Goal: Find specific page/section: Find specific page/section

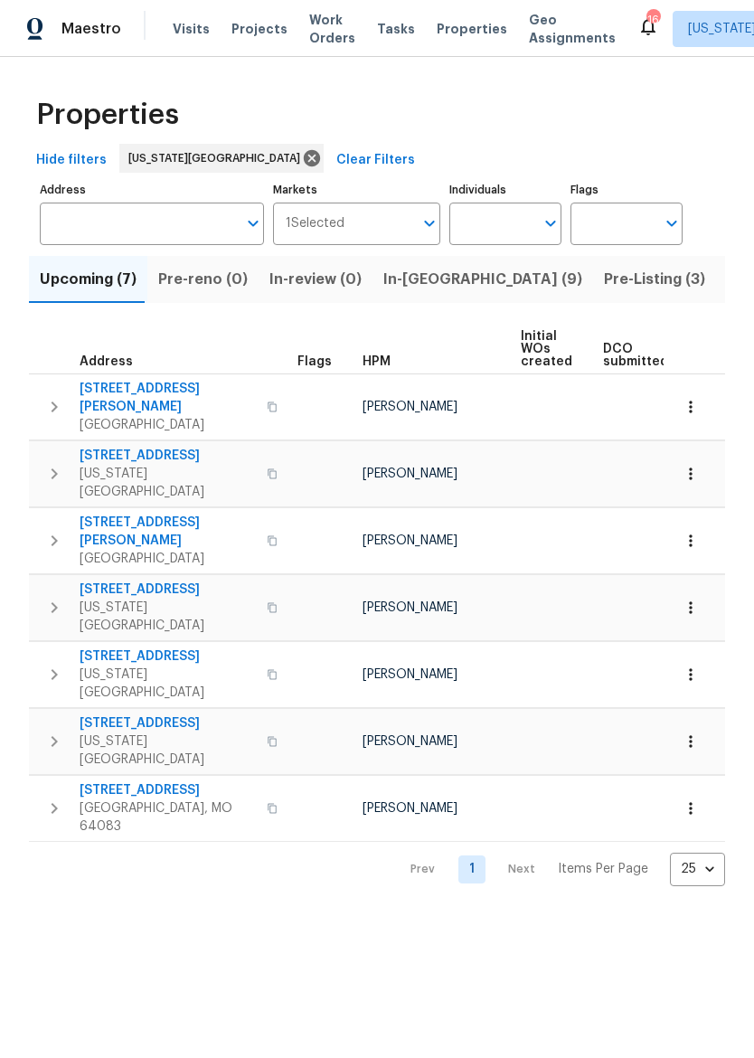
click at [604, 276] on span "Pre-Listing (3)" at bounding box center [654, 279] width 101 height 25
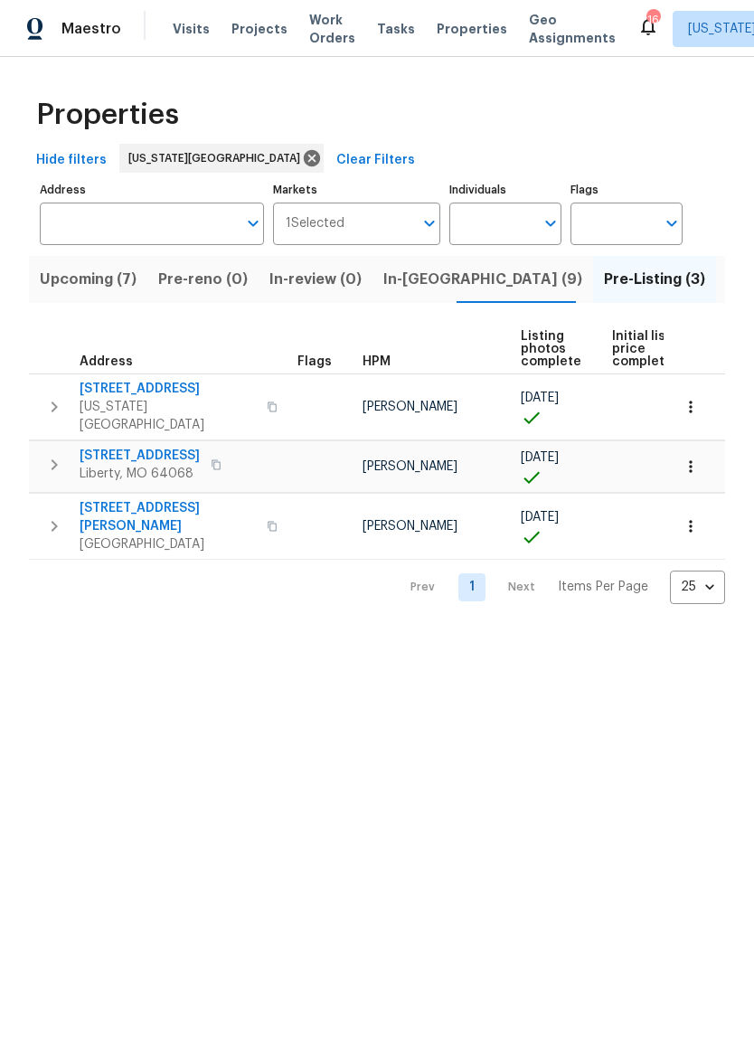
click at [424, 278] on span "In-[GEOGRAPHIC_DATA] (9)" at bounding box center [482, 279] width 199 height 25
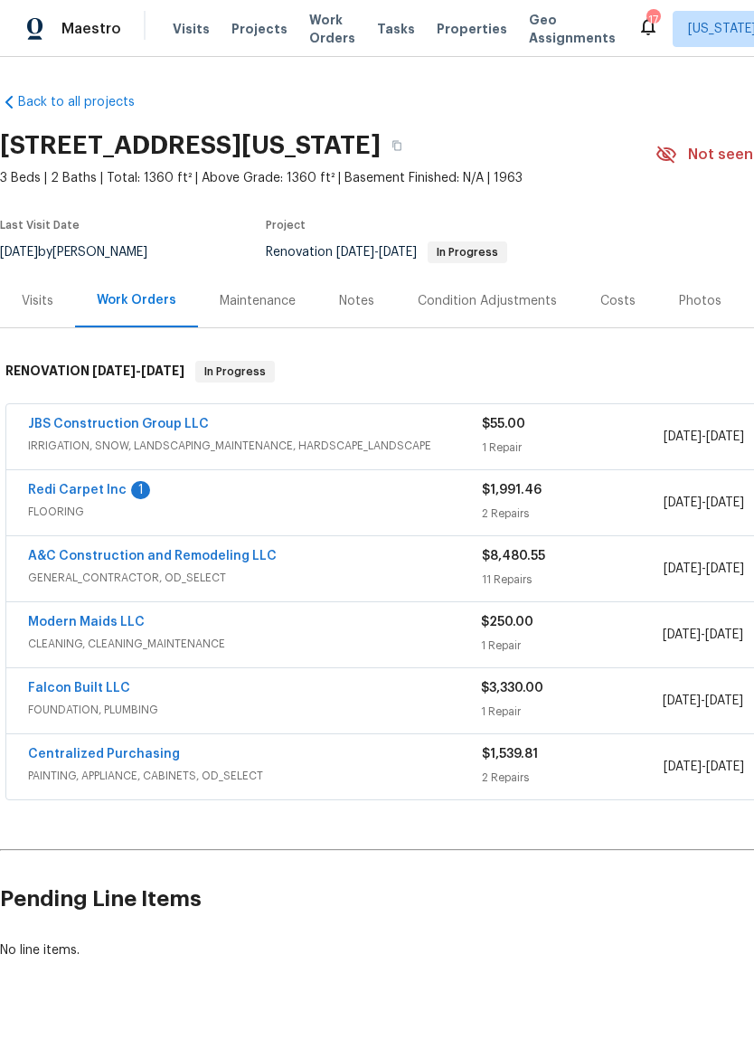
click at [42, 489] on link "Redi Carpet Inc" at bounding box center [77, 490] width 99 height 13
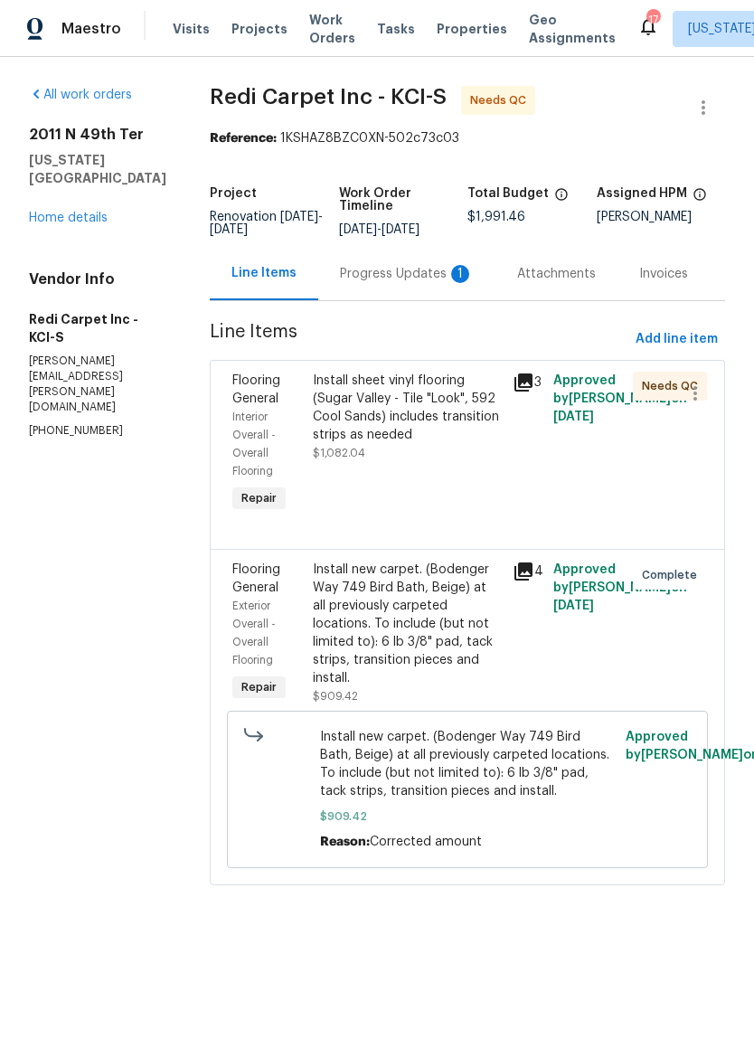
click at [436, 649] on div "Install new carpet. (Bodenger Way 749 Bird Bath, Beige) at all previously carpe…" at bounding box center [408, 623] width 190 height 127
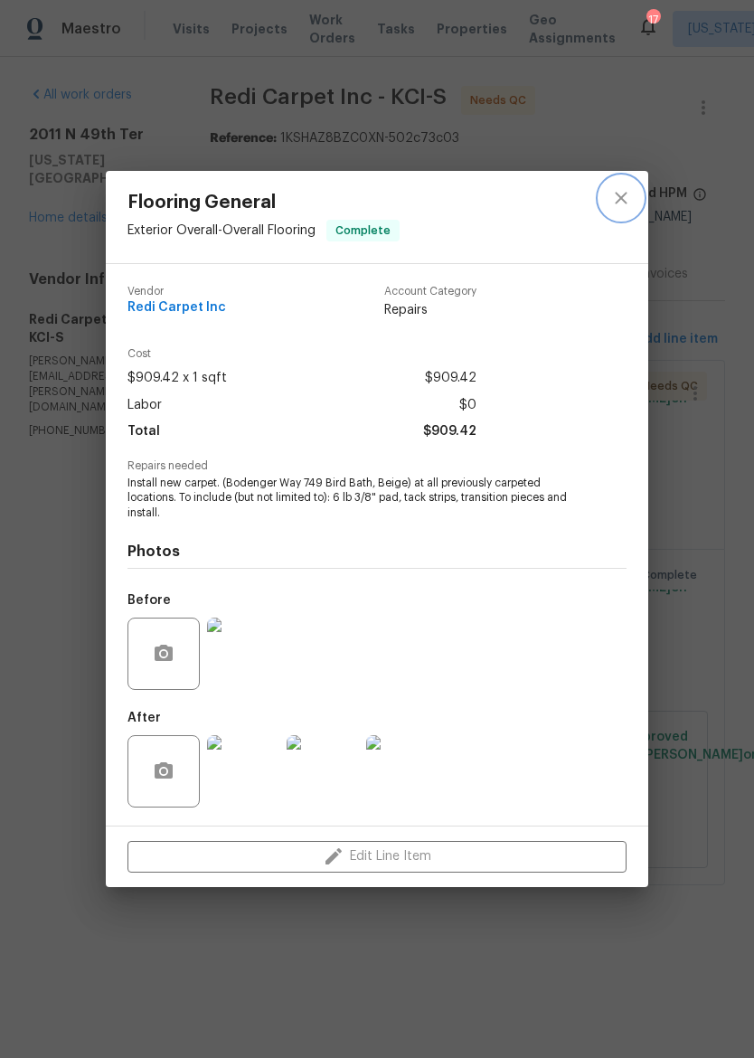
click at [627, 201] on icon "close" at bounding box center [621, 198] width 22 height 22
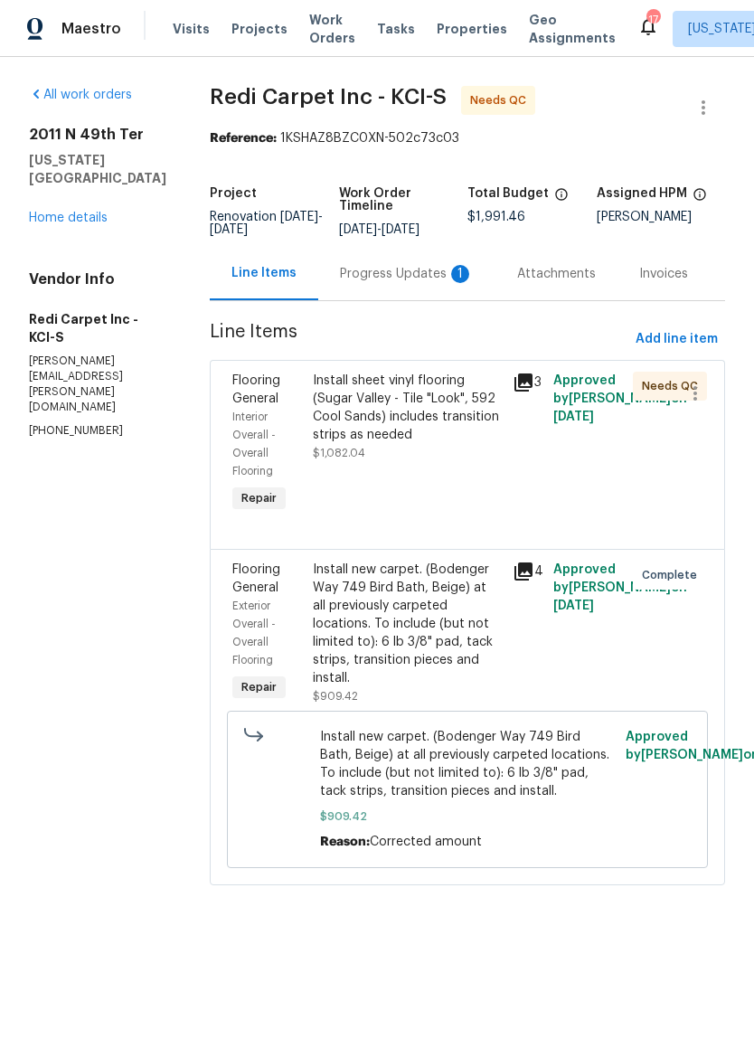
click at [428, 273] on div "Progress Updates 1" at bounding box center [406, 273] width 177 height 53
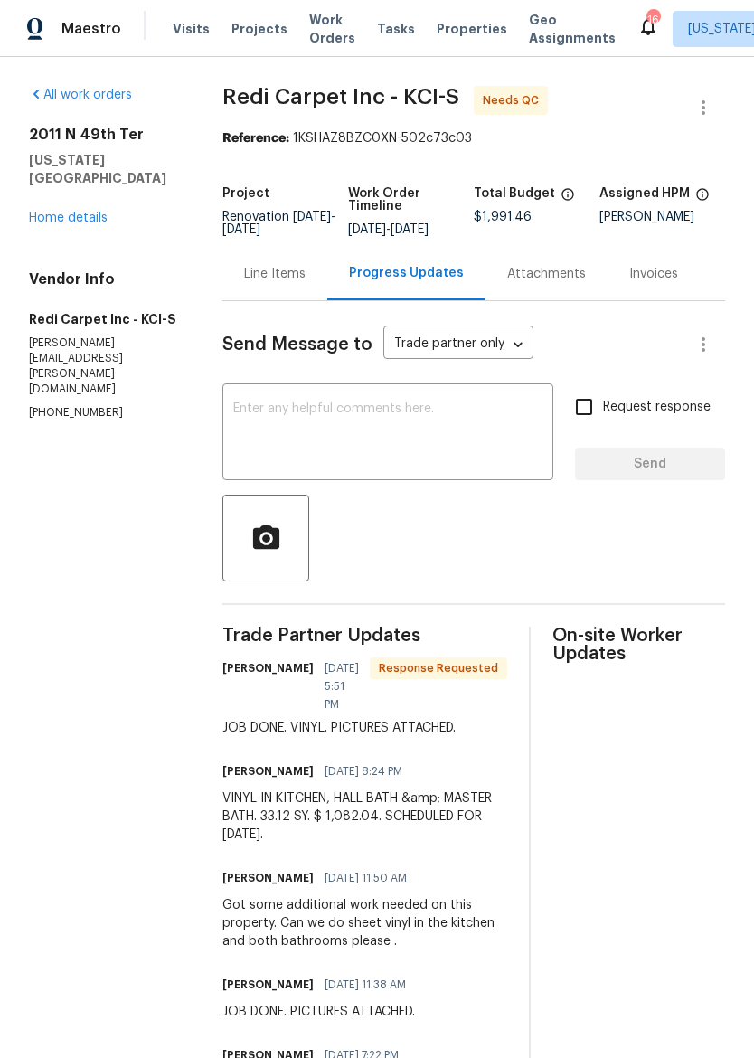
click at [283, 283] on div "Line Items" at bounding box center [274, 274] width 61 height 18
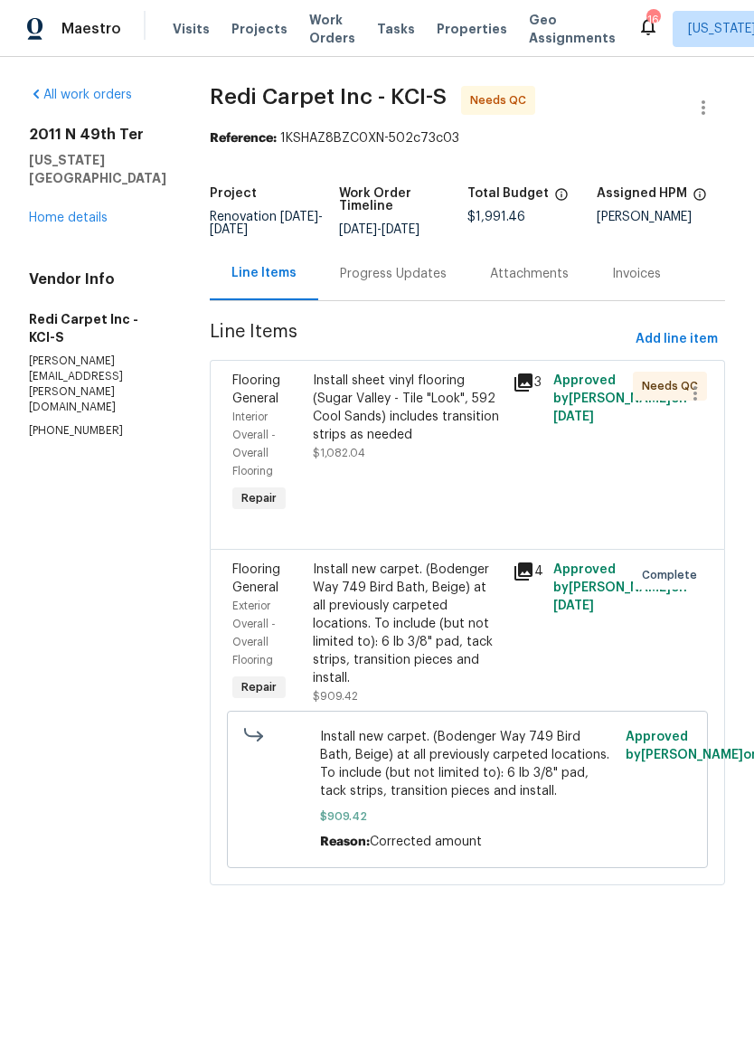
click at [421, 658] on div "Install new carpet. (Bodenger Way 749 Bird Bath, Beige) at all previously carpe…" at bounding box center [408, 623] width 190 height 127
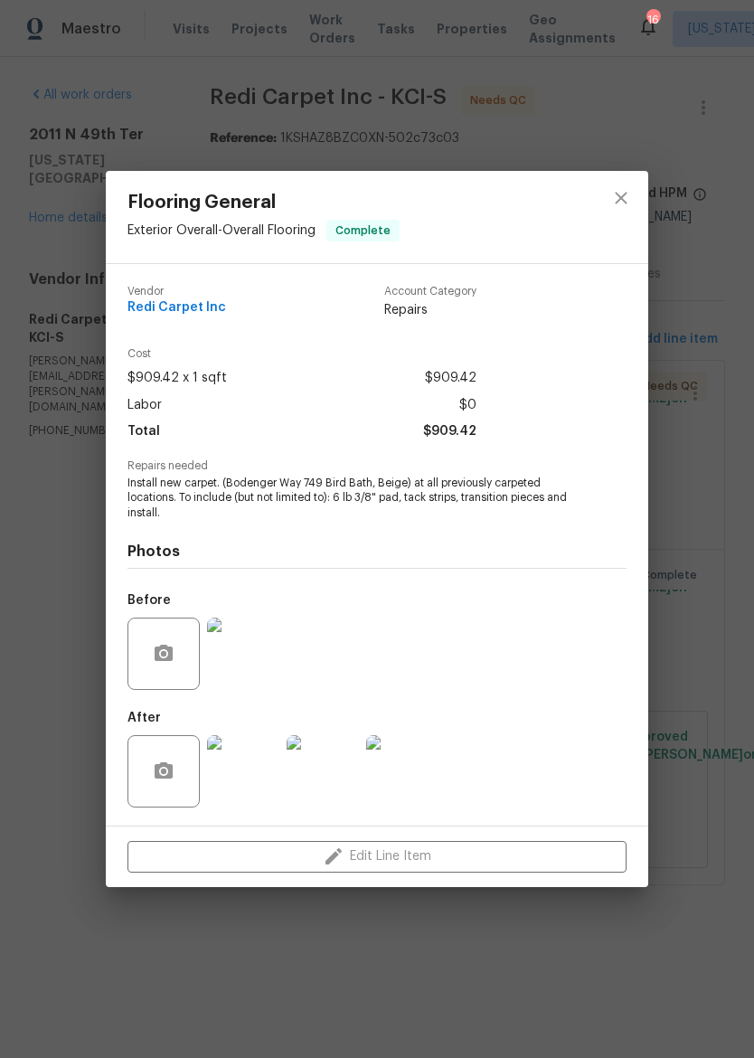
click at [264, 764] on img at bounding box center [243, 771] width 72 height 72
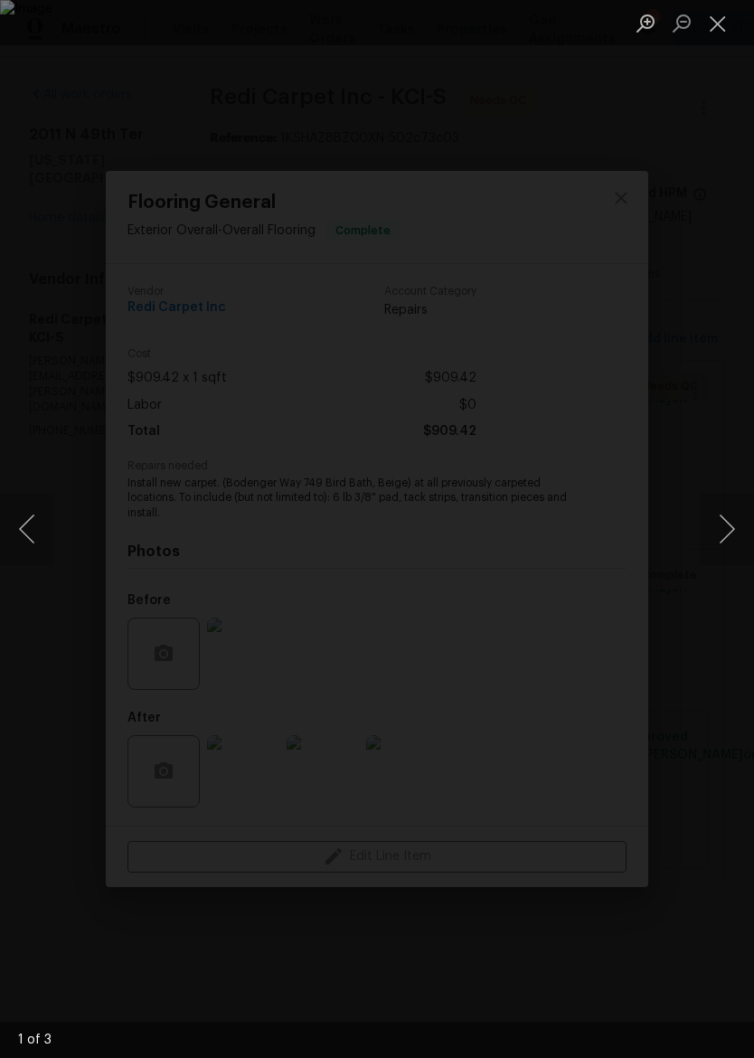
click at [703, 523] on button "Next image" at bounding box center [727, 529] width 54 height 72
click at [723, 528] on button "Next image" at bounding box center [727, 529] width 54 height 72
click at [717, 528] on button "Next image" at bounding box center [727, 529] width 54 height 72
click at [716, 523] on button "Next image" at bounding box center [727, 529] width 54 height 72
click at [695, 376] on div "Lightbox" at bounding box center [377, 529] width 754 height 1058
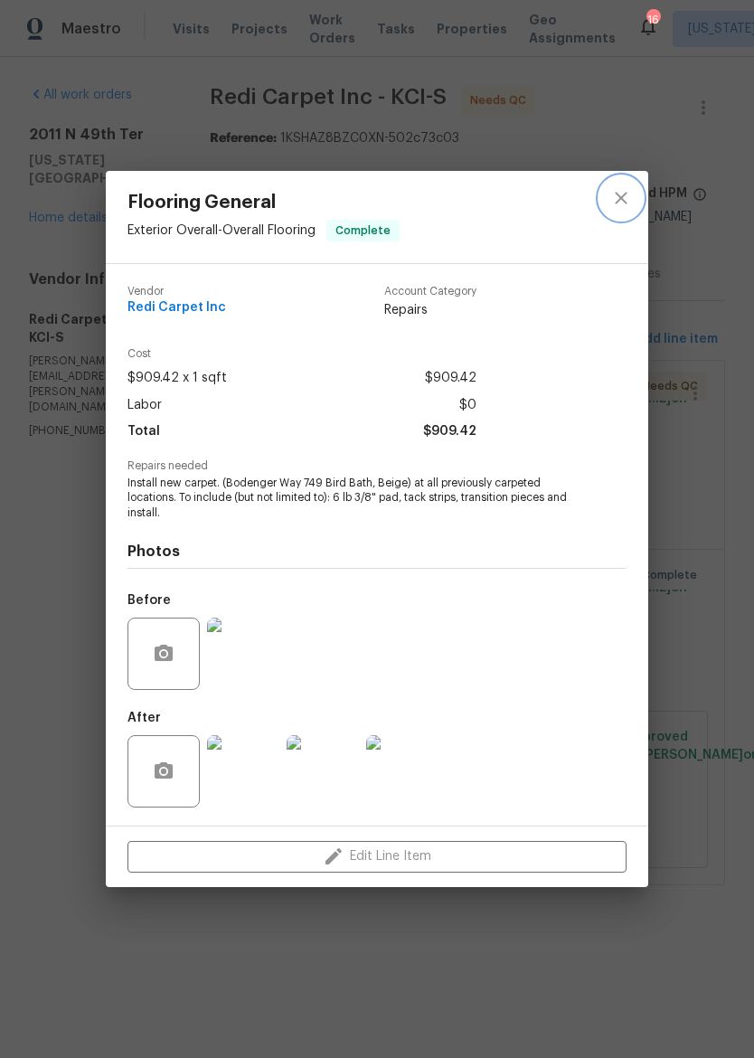
click at [629, 204] on icon "close" at bounding box center [621, 198] width 22 height 22
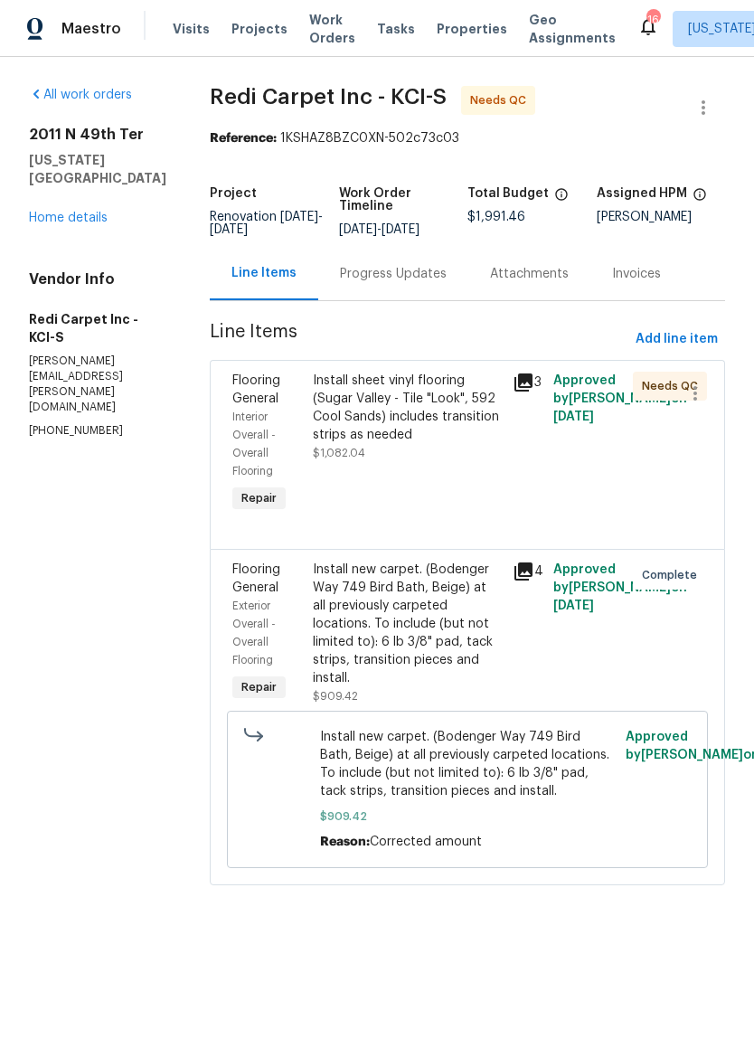
click at [455, 33] on span "Properties" at bounding box center [472, 29] width 71 height 18
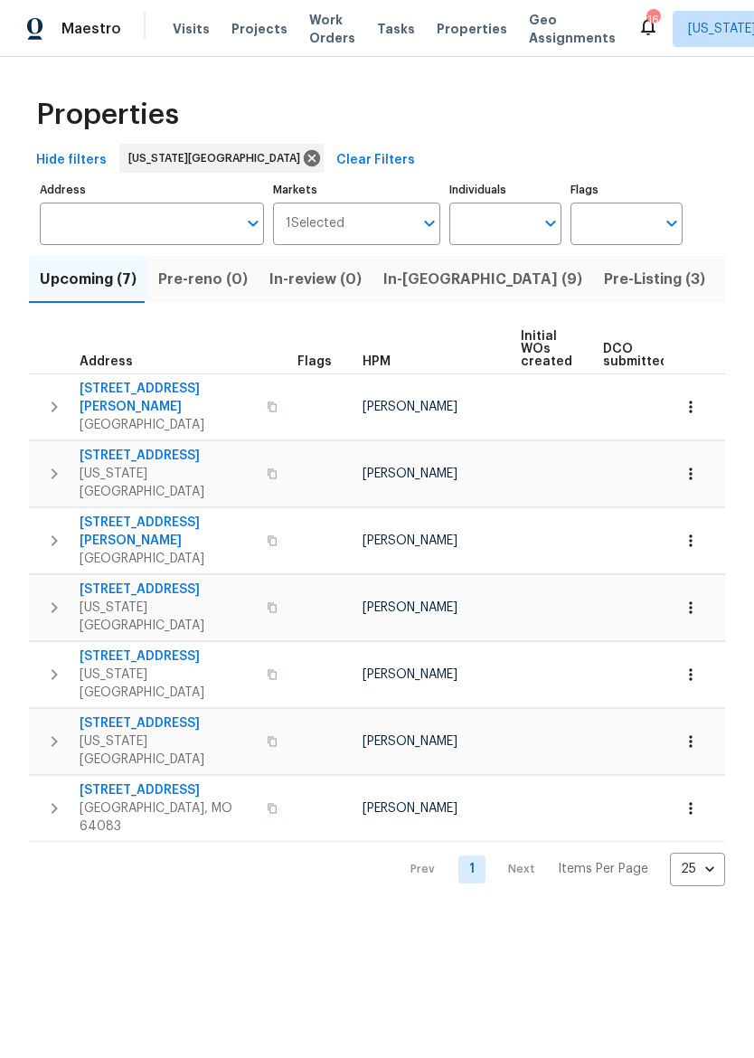
click at [428, 289] on span "In-[GEOGRAPHIC_DATA] (9)" at bounding box center [482, 279] width 199 height 25
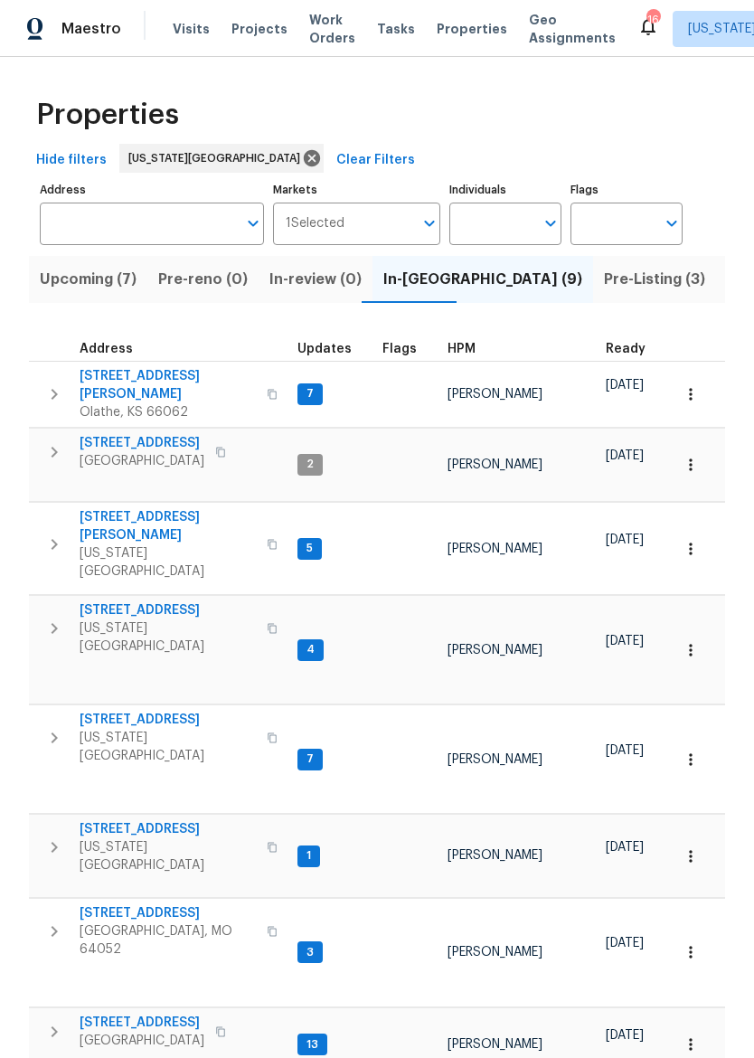
click at [106, 838] on span "[US_STATE][GEOGRAPHIC_DATA]" at bounding box center [168, 856] width 176 height 36
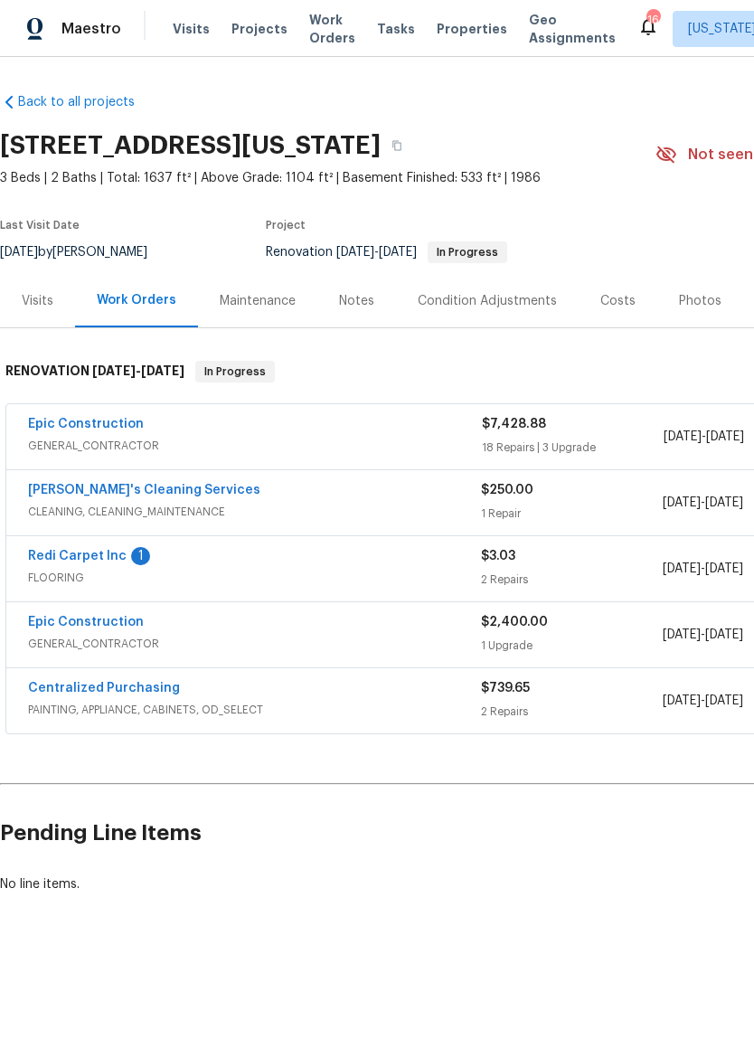
click at [142, 551] on div "1" at bounding box center [140, 556] width 19 height 18
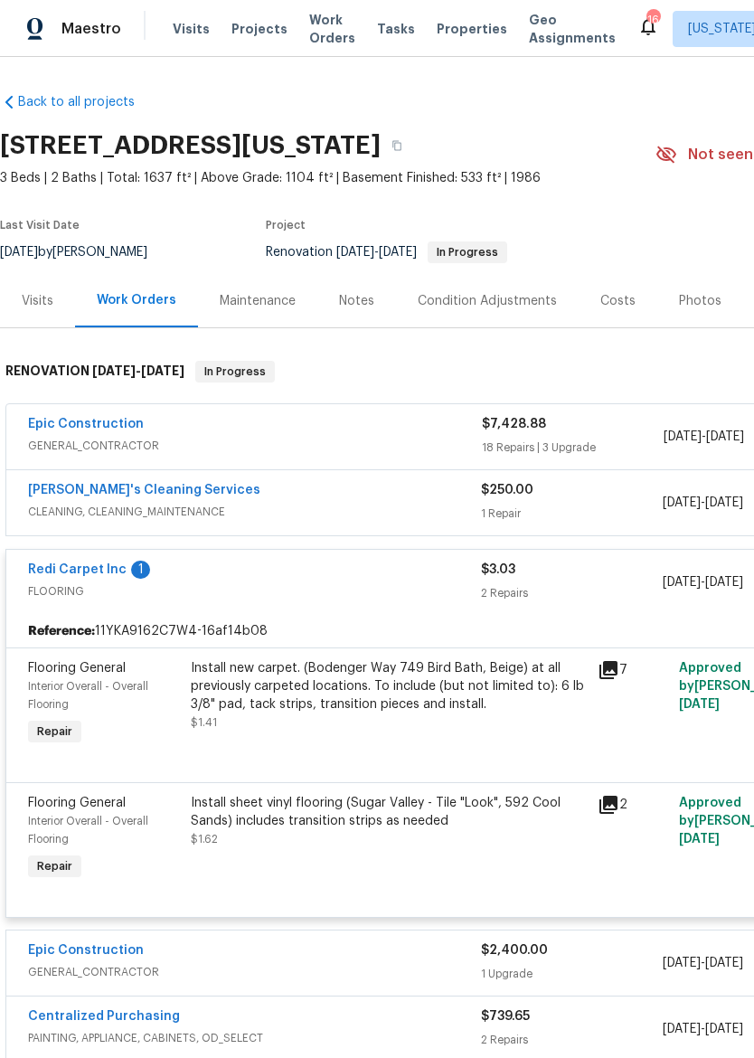
click at [112, 564] on link "Redi Carpet Inc" at bounding box center [77, 569] width 99 height 13
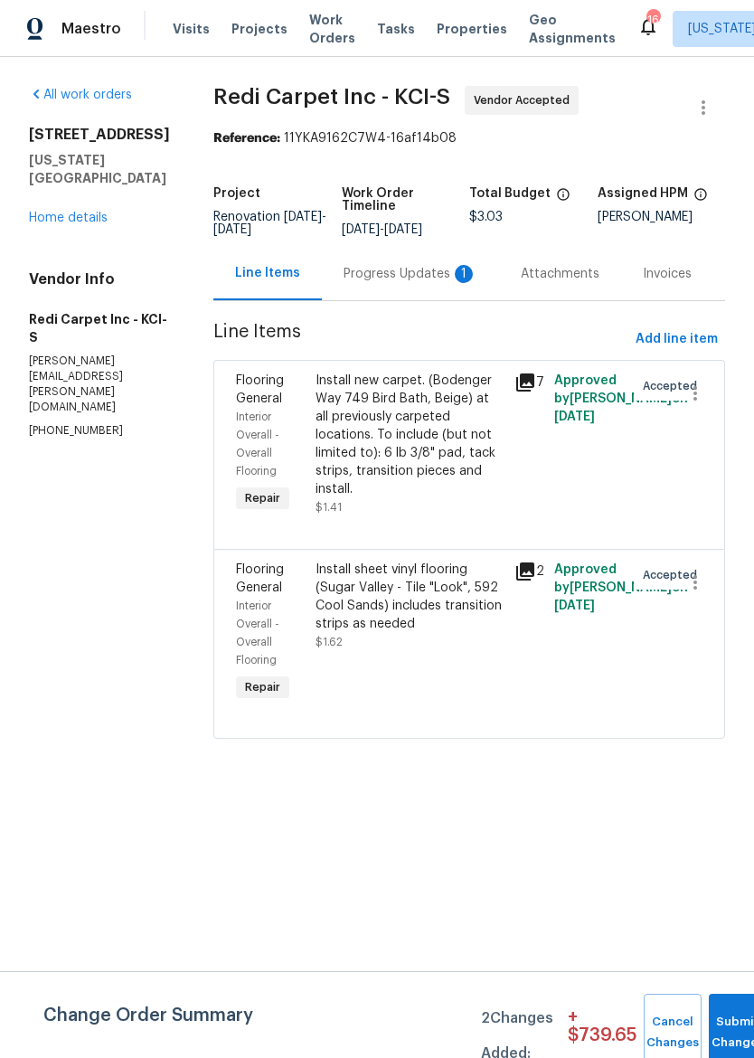
click at [447, 283] on div "Progress Updates 1" at bounding box center [410, 274] width 134 height 18
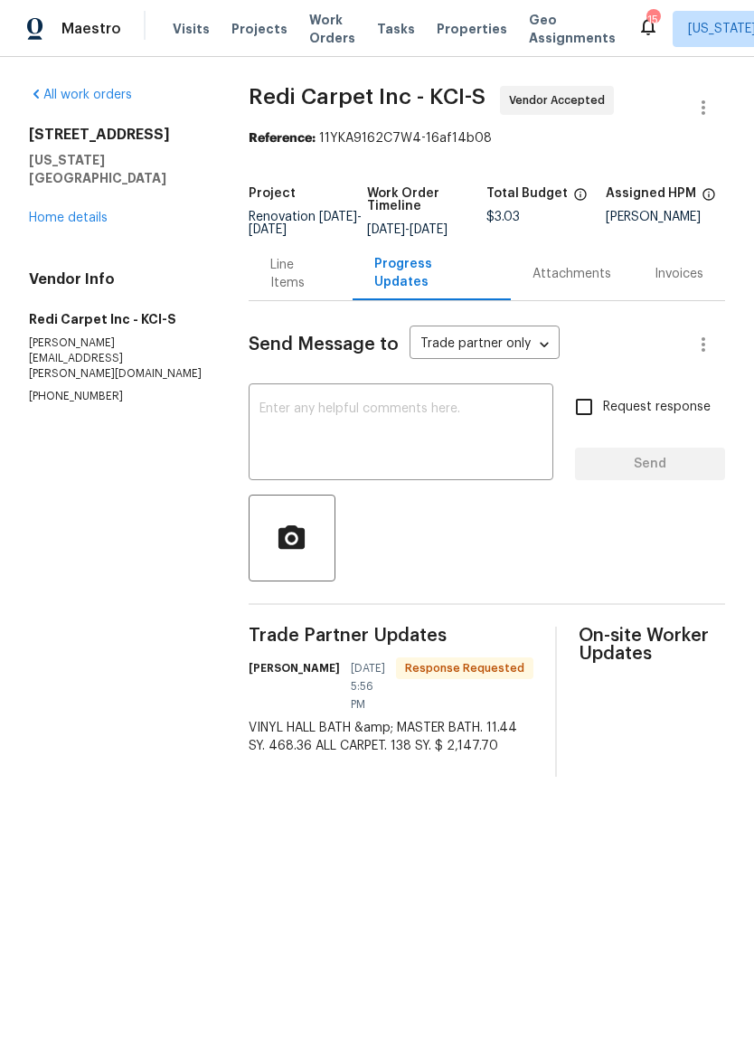
click at [456, 24] on span "Properties" at bounding box center [472, 29] width 71 height 18
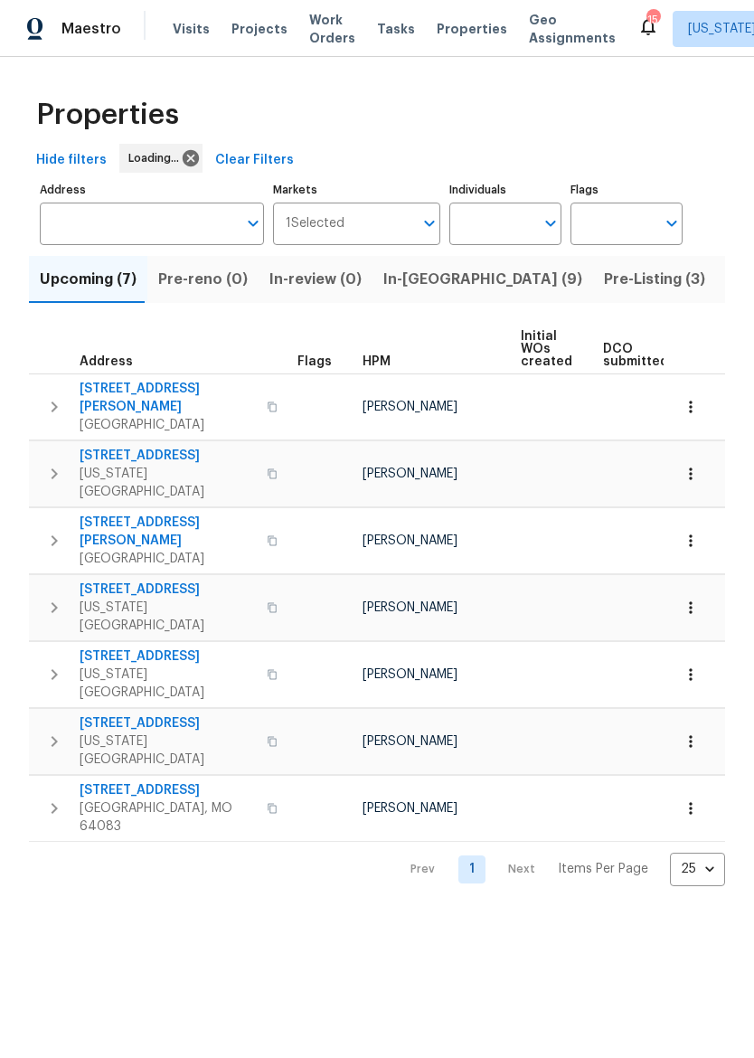
click at [447, 286] on button "In-[GEOGRAPHIC_DATA] (9)" at bounding box center [482, 279] width 221 height 47
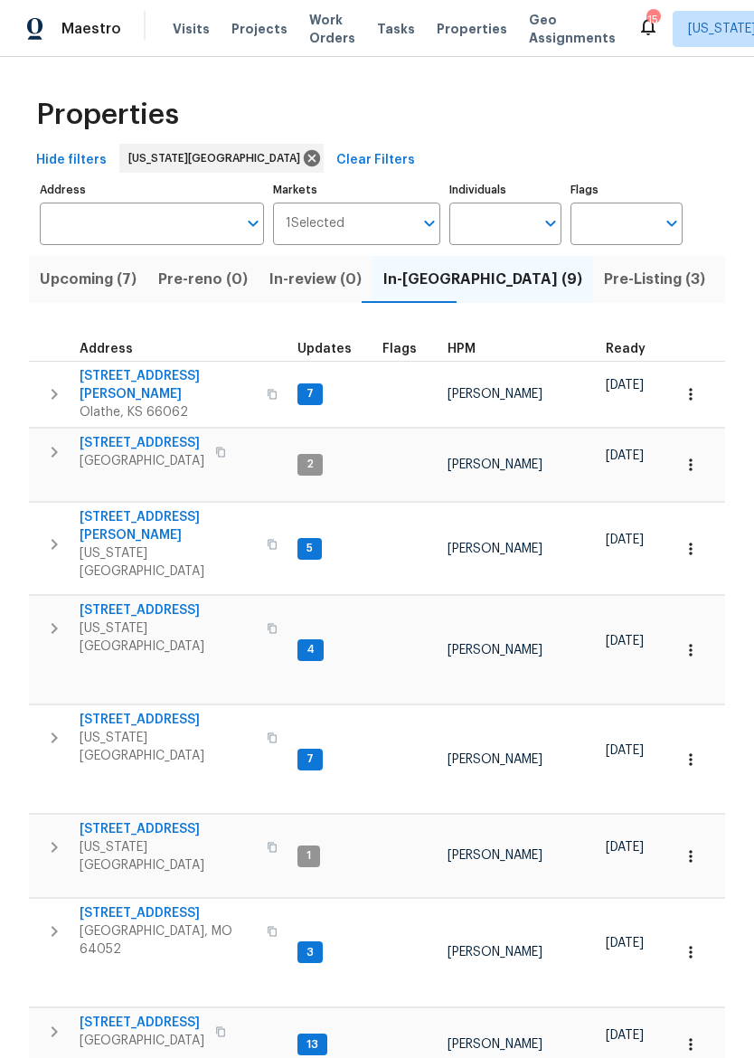
click at [103, 904] on span "[STREET_ADDRESS]" at bounding box center [168, 913] width 176 height 18
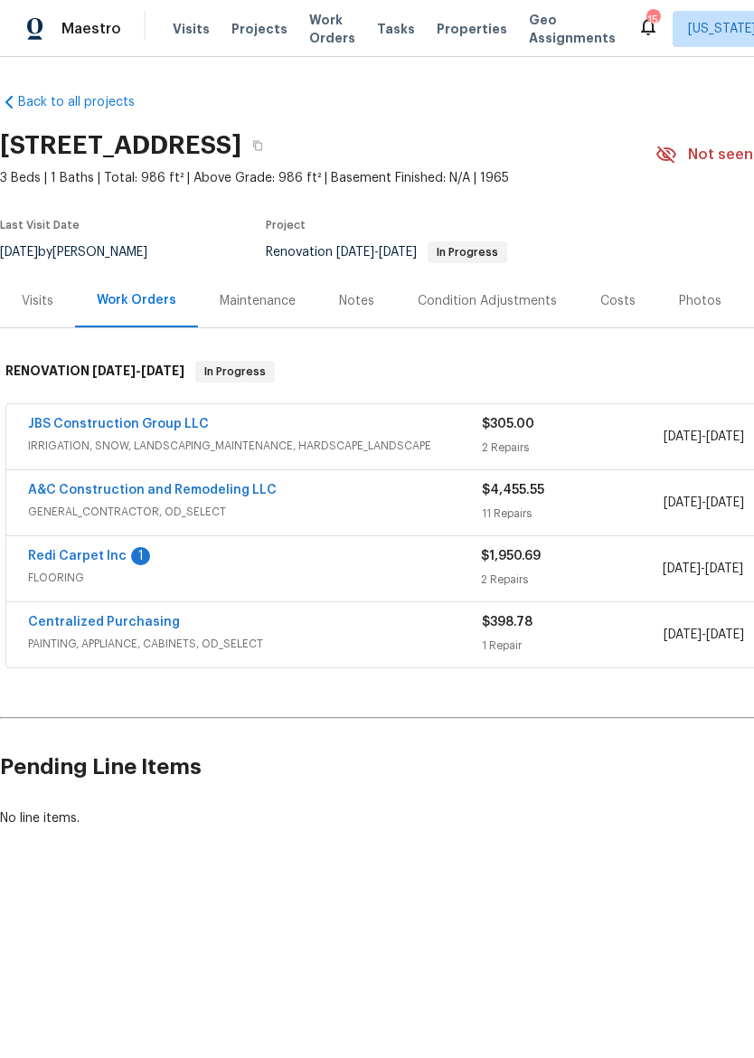
click at [50, 556] on link "Redi Carpet Inc" at bounding box center [77, 556] width 99 height 13
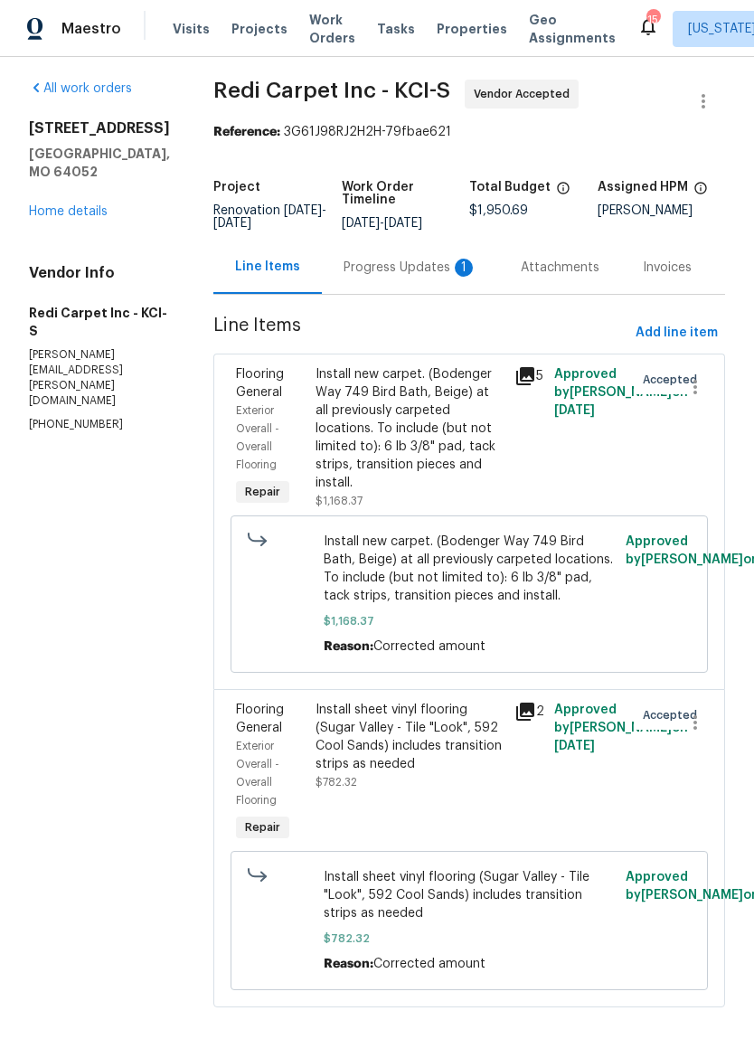
scroll to position [28, 0]
click at [465, 439] on div "Install new carpet. (Bodenger Way 749 Bird Bath, Beige) at all previously carpe…" at bounding box center [409, 428] width 188 height 127
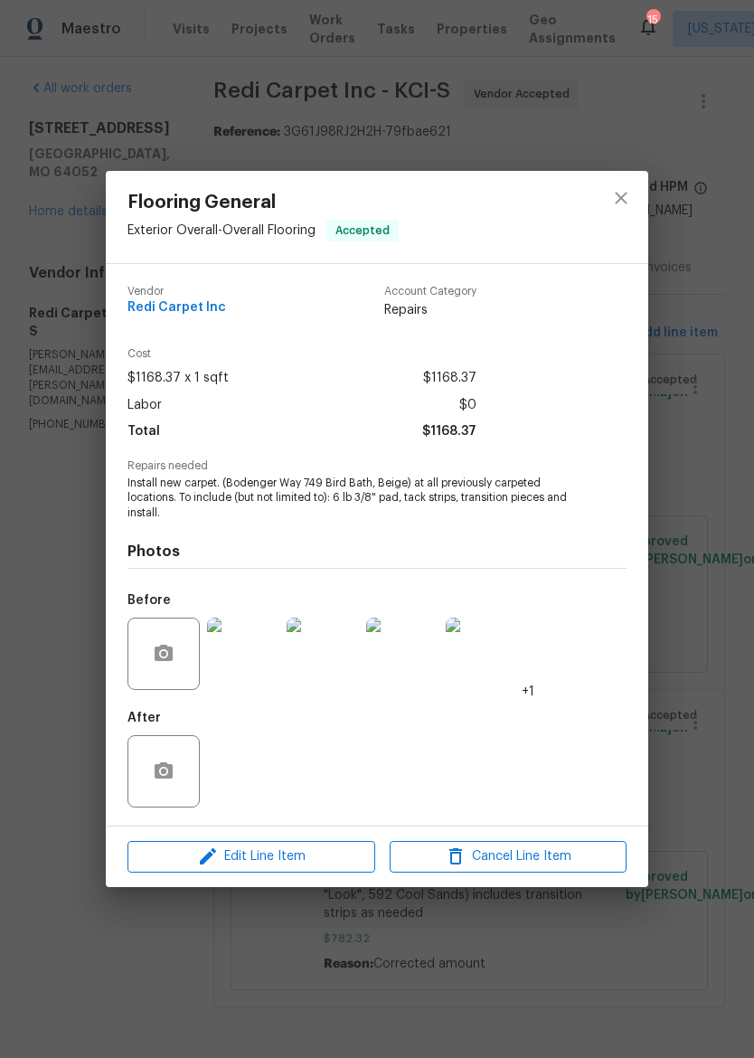
click at [598, 522] on div "Photos Before +1 After" at bounding box center [376, 669] width 499 height 297
click at [625, 200] on icon "close" at bounding box center [621, 199] width 12 height 12
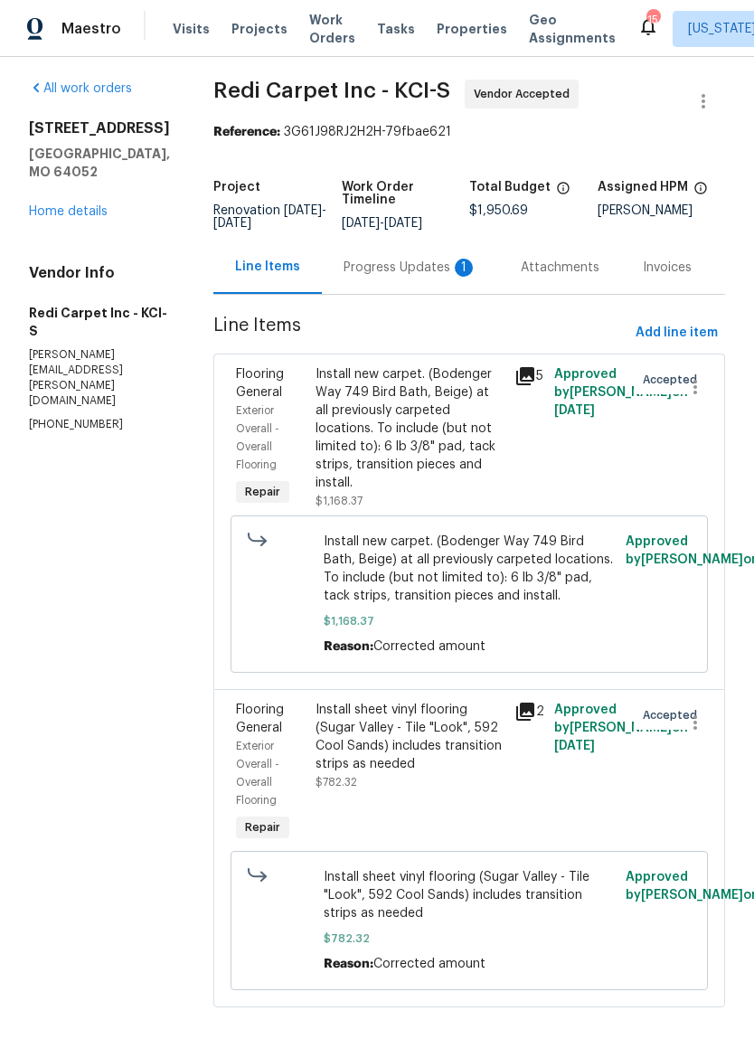
click at [437, 265] on div "Progress Updates 1" at bounding box center [410, 268] width 134 height 18
